Goal: Check status

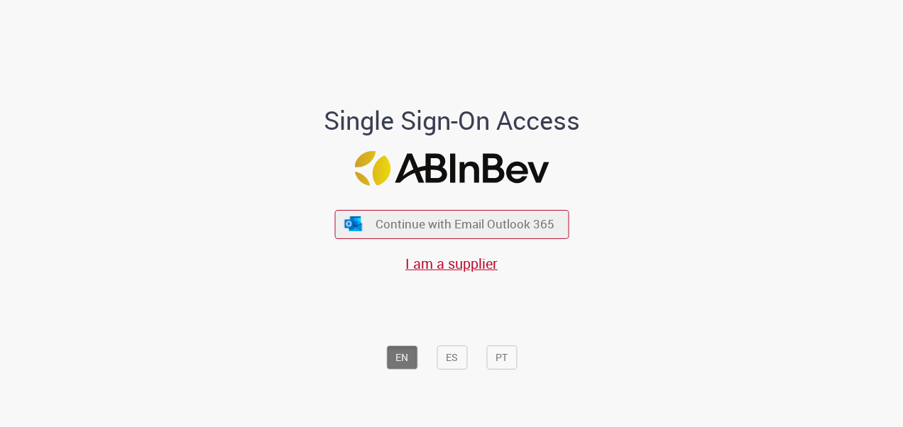
click at [518, 206] on div "Continue with Email Outlook 365 I am a supplier" at bounding box center [451, 233] width 234 height 79
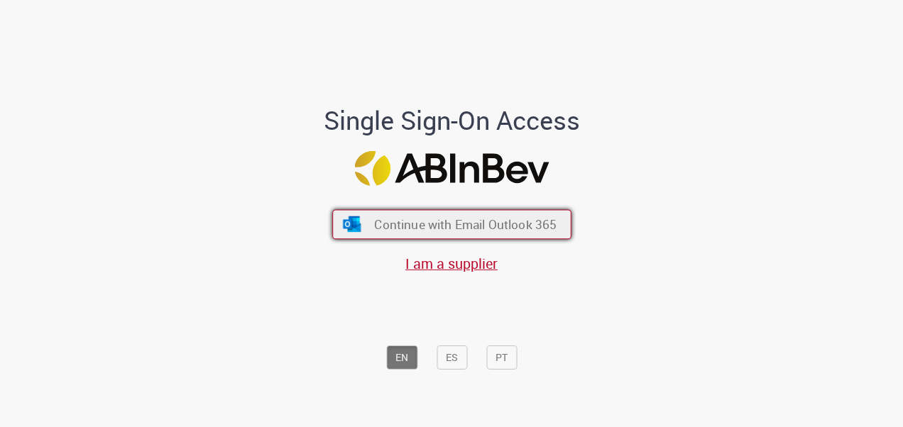
click at [510, 219] on span "Continue with Email Outlook 365" at bounding box center [465, 224] width 182 height 16
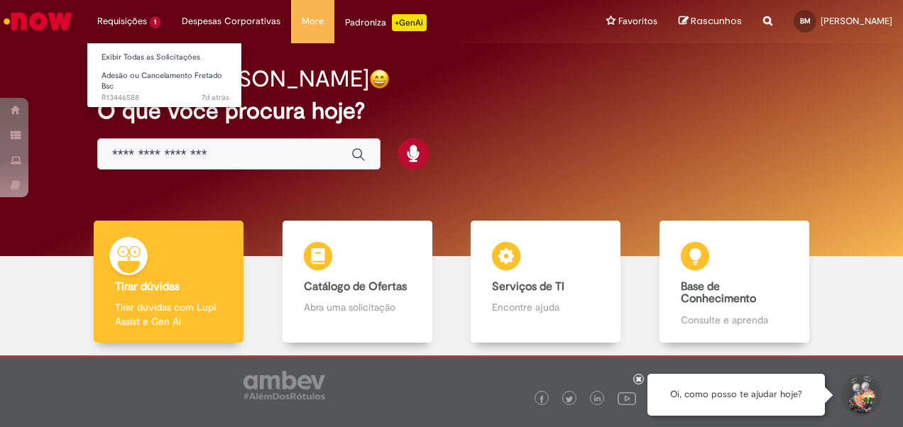
click at [136, 20] on li "Requisições 1 Exibir Todas as Solicitações Adesão ou Cancelamento Fretado Bsc 7…" at bounding box center [129, 21] width 84 height 43
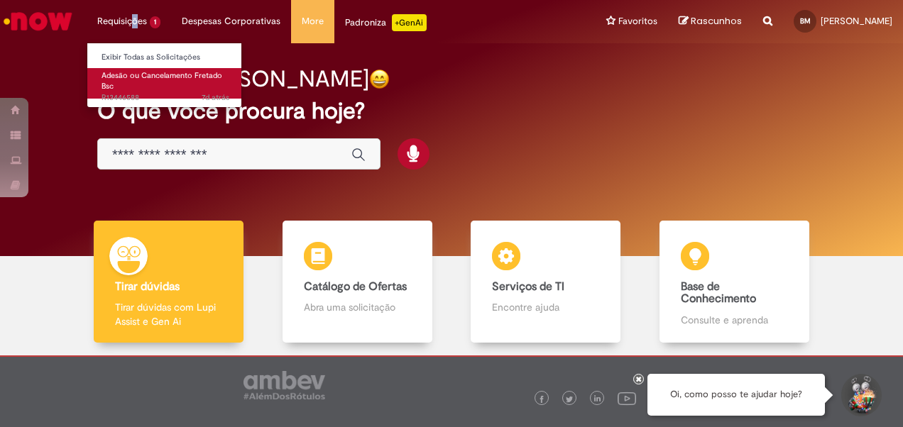
click at [118, 85] on link "Adesão ou Cancelamento Fretado Bsc 7d atrás 7 dias atrás R13446588" at bounding box center [165, 83] width 156 height 31
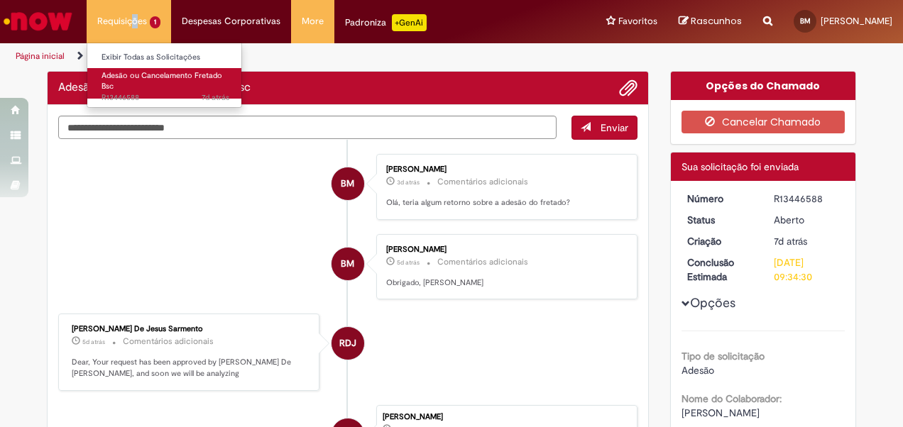
click at [150, 92] on link "Adesão ou Cancelamento Fretado Bsc 7d atrás 7 dias atrás R13446588" at bounding box center [165, 83] width 156 height 31
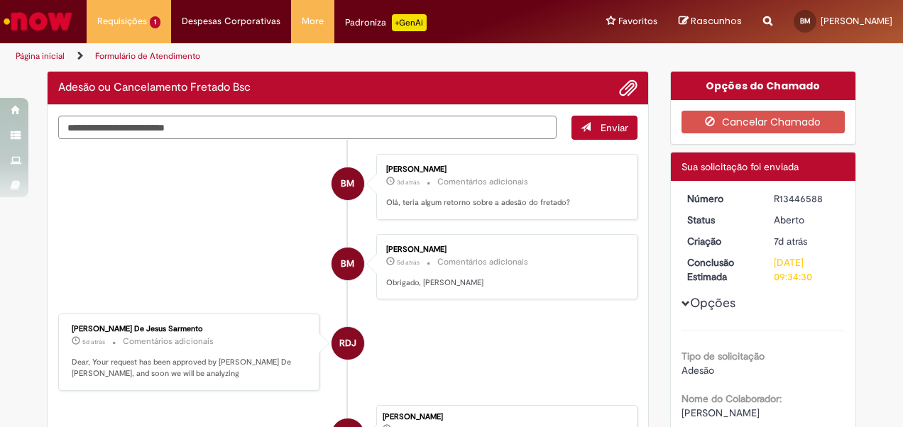
click at [184, 216] on li "BM Bruno Marinho 3d atrás 3 dias atrás Comentários adicionais Olá, teria algum …" at bounding box center [347, 187] width 579 height 66
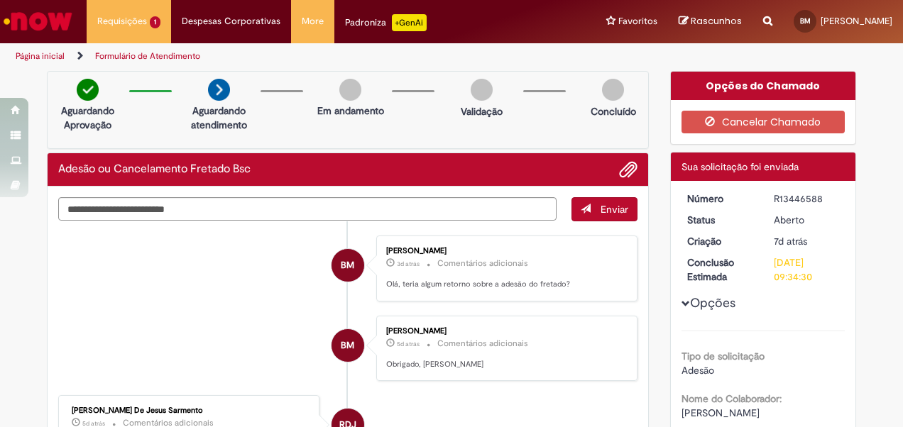
click at [71, 24] on img "Ir para a Homepage" at bounding box center [37, 21] width 73 height 28
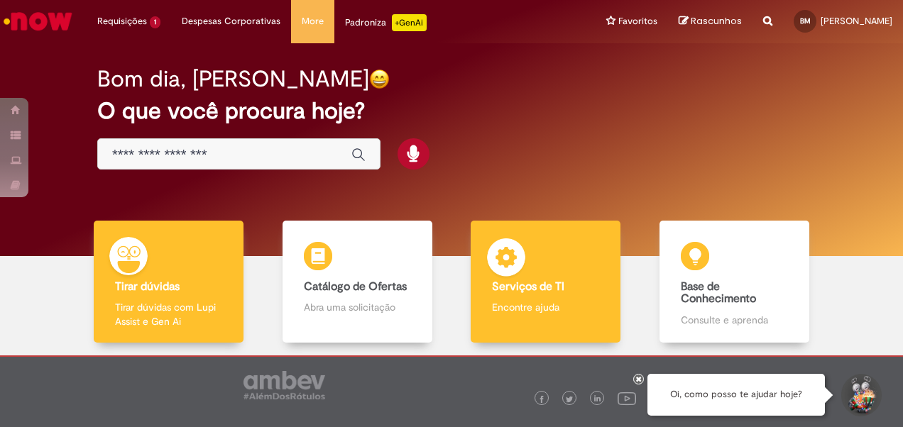
click at [526, 290] on b "Serviços de TI" at bounding box center [528, 287] width 72 height 14
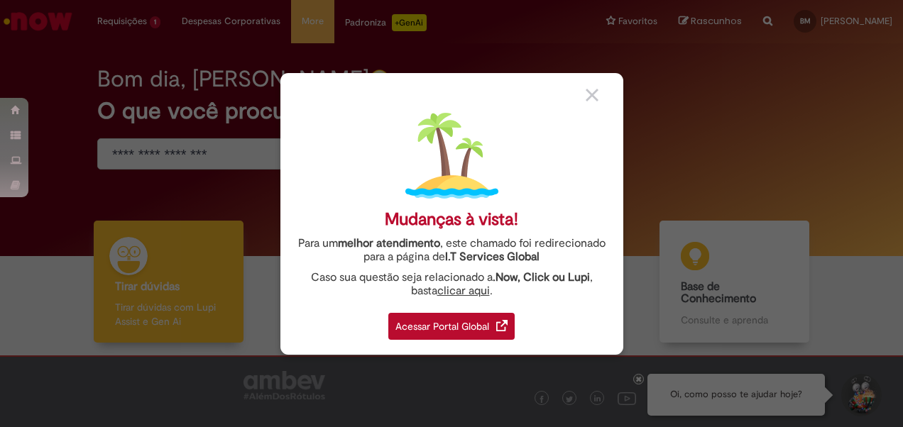
click at [465, 325] on div "Acessar Portal Global" at bounding box center [451, 326] width 126 height 27
